Goal: Information Seeking & Learning: Learn about a topic

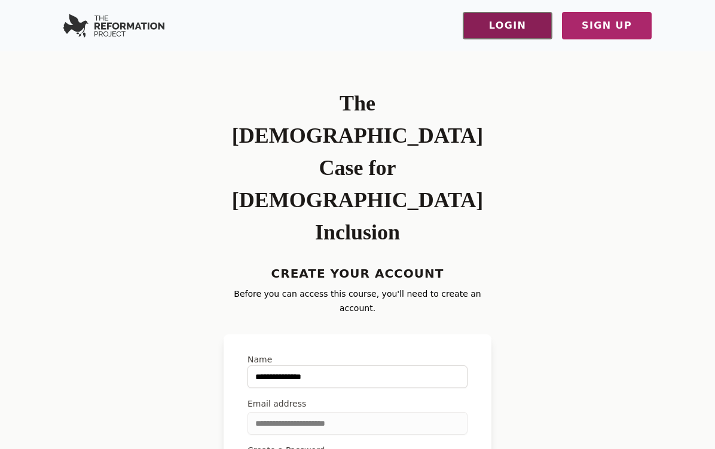
click at [537, 22] on span "Login" at bounding box center [507, 26] width 63 height 16
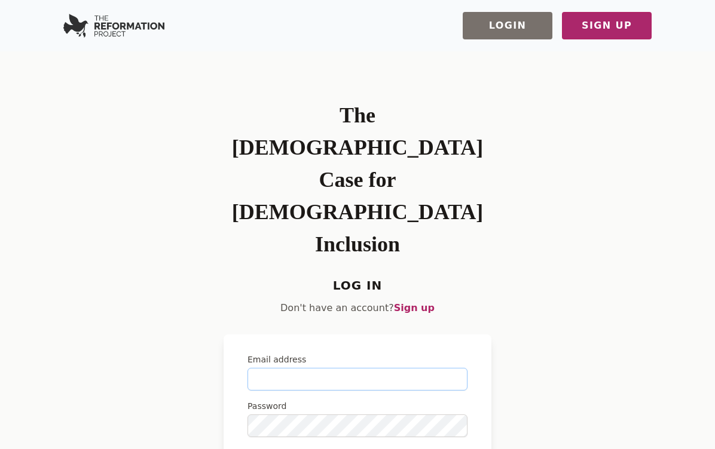
click at [306, 368] on input "Email address" at bounding box center [357, 379] width 220 height 23
type input "**********"
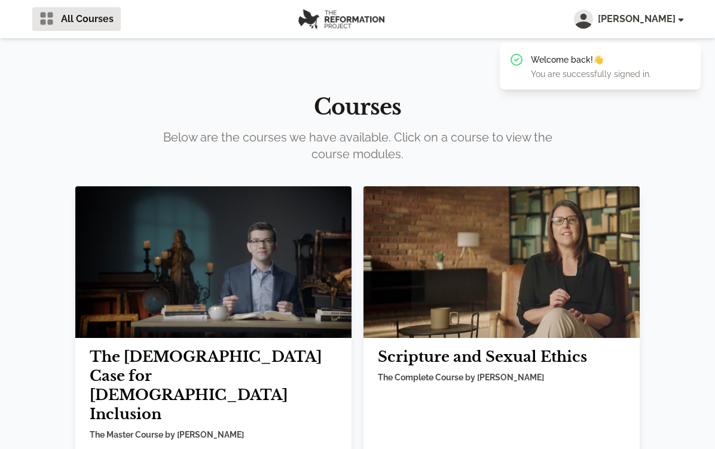
click at [500, 316] on img at bounding box center [501, 262] width 276 height 152
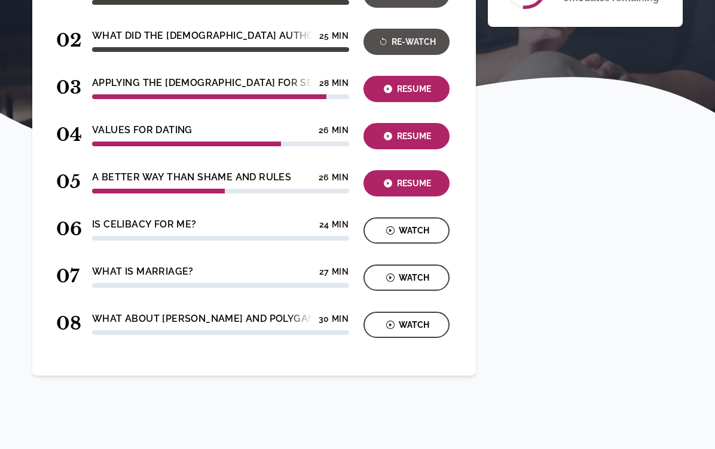
scroll to position [309, 0]
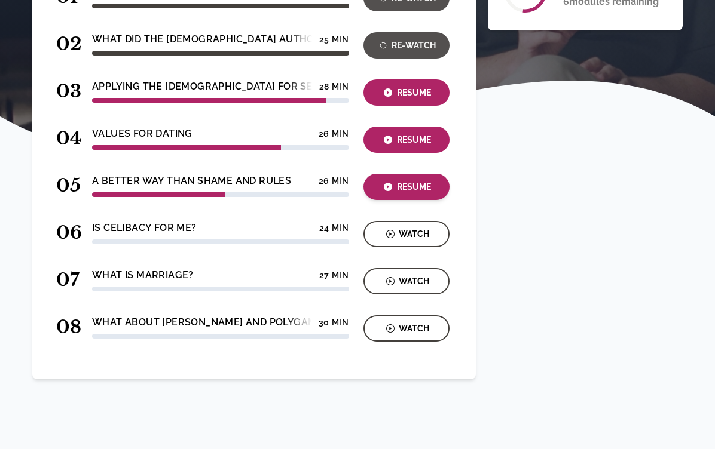
click at [401, 181] on div "Resume" at bounding box center [406, 187] width 79 height 14
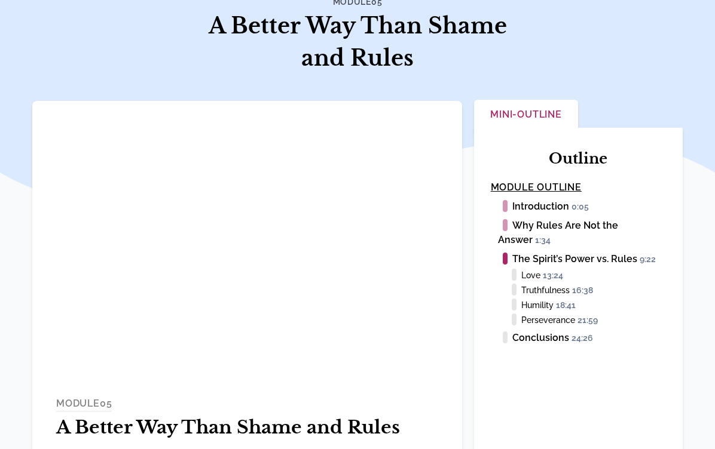
scroll to position [107, 0]
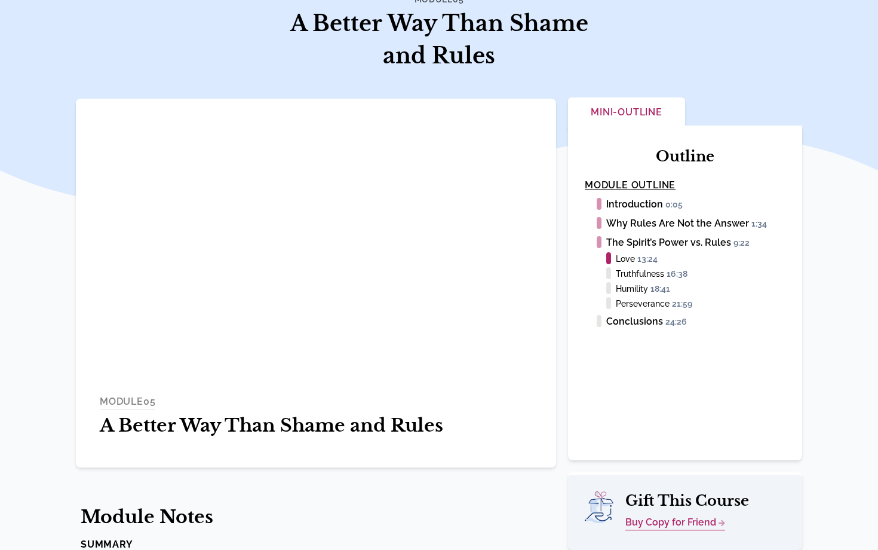
scroll to position [107, 0]
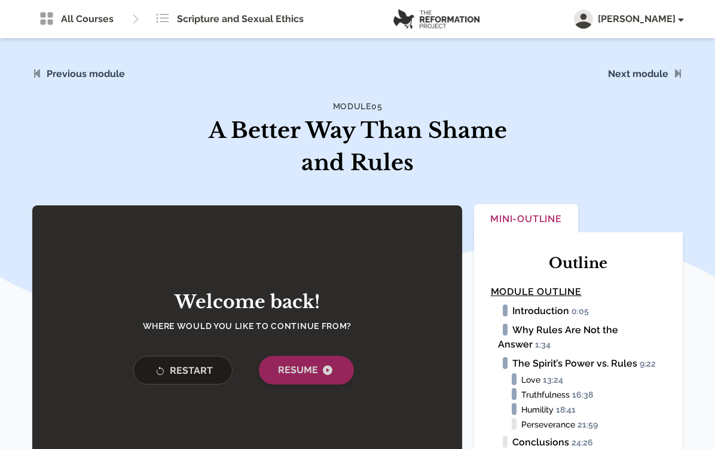
click at [281, 375] on span "Resume" at bounding box center [306, 370] width 57 height 14
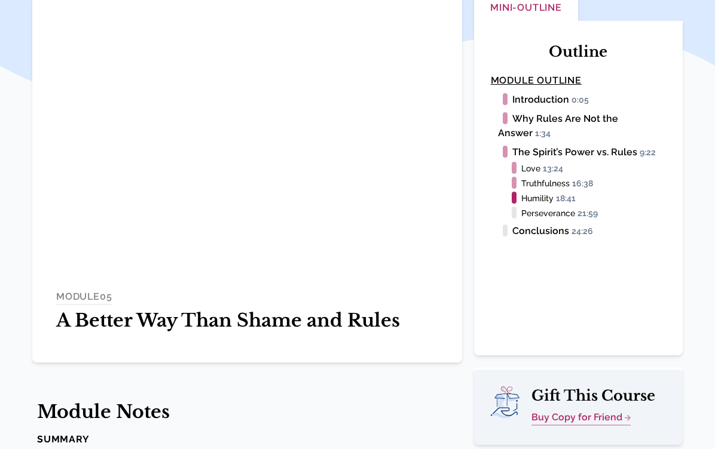
scroll to position [182, 0]
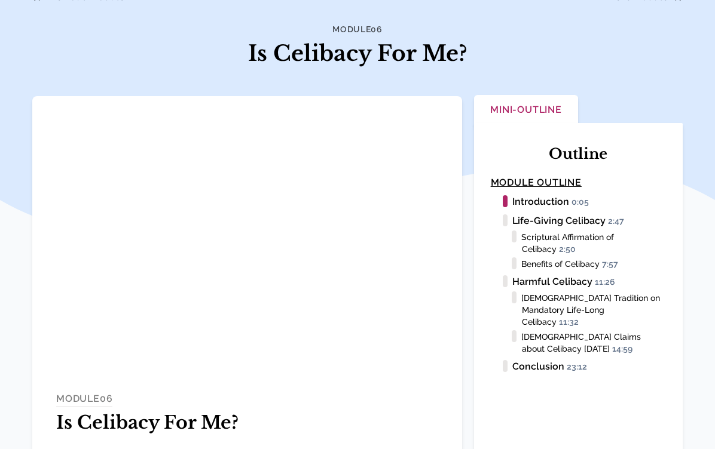
scroll to position [77, 0]
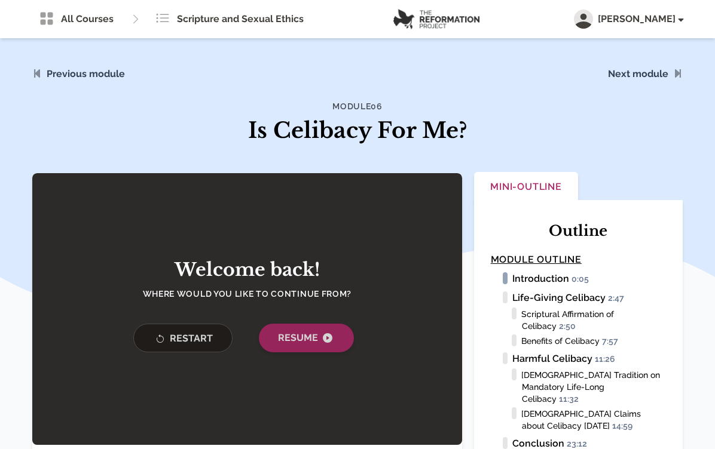
click at [294, 337] on span "Resume" at bounding box center [306, 338] width 57 height 14
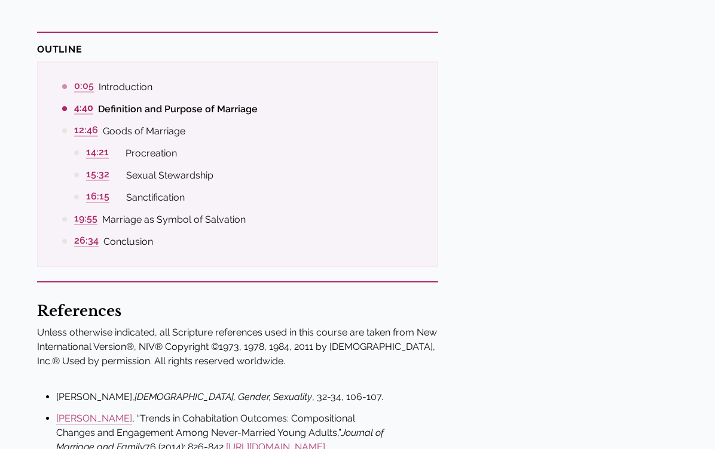
scroll to position [24, 0]
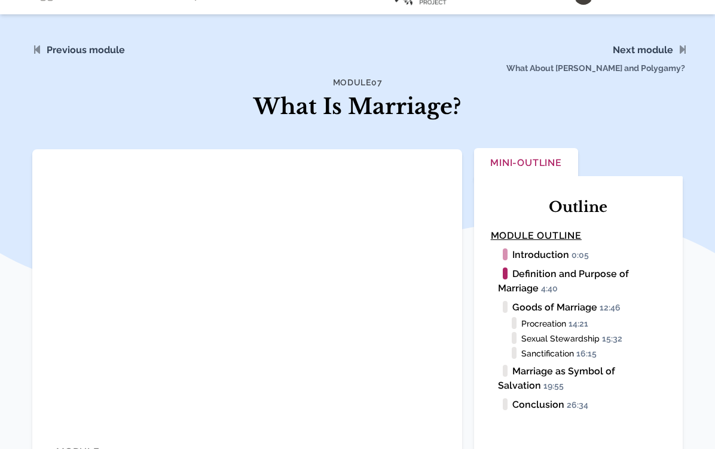
click at [632, 71] on span "What About [PERSON_NAME] and Polygamy?" at bounding box center [576, 58] width 229 height 69
